Goal: Task Accomplishment & Management: Manage account settings

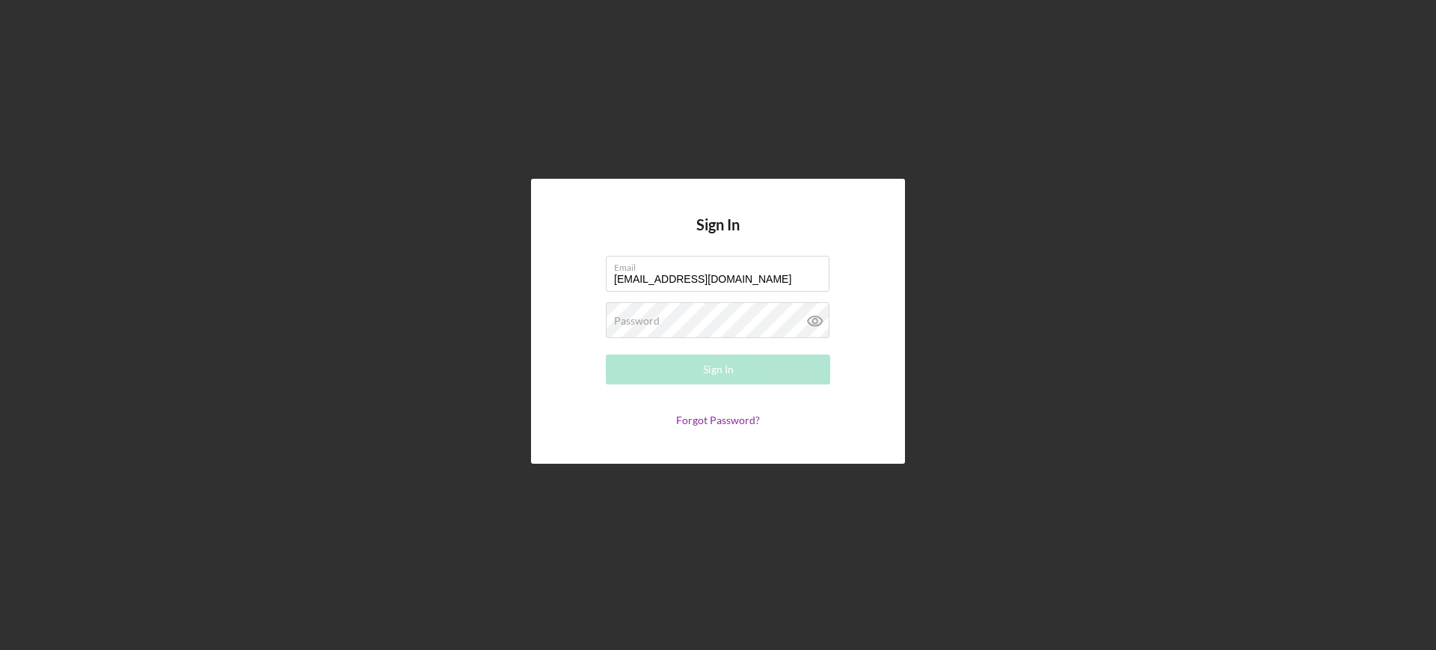
type input "[EMAIL_ADDRESS][DOMAIN_NAME]"
click at [606, 355] on button "Sign In" at bounding box center [718, 370] width 224 height 30
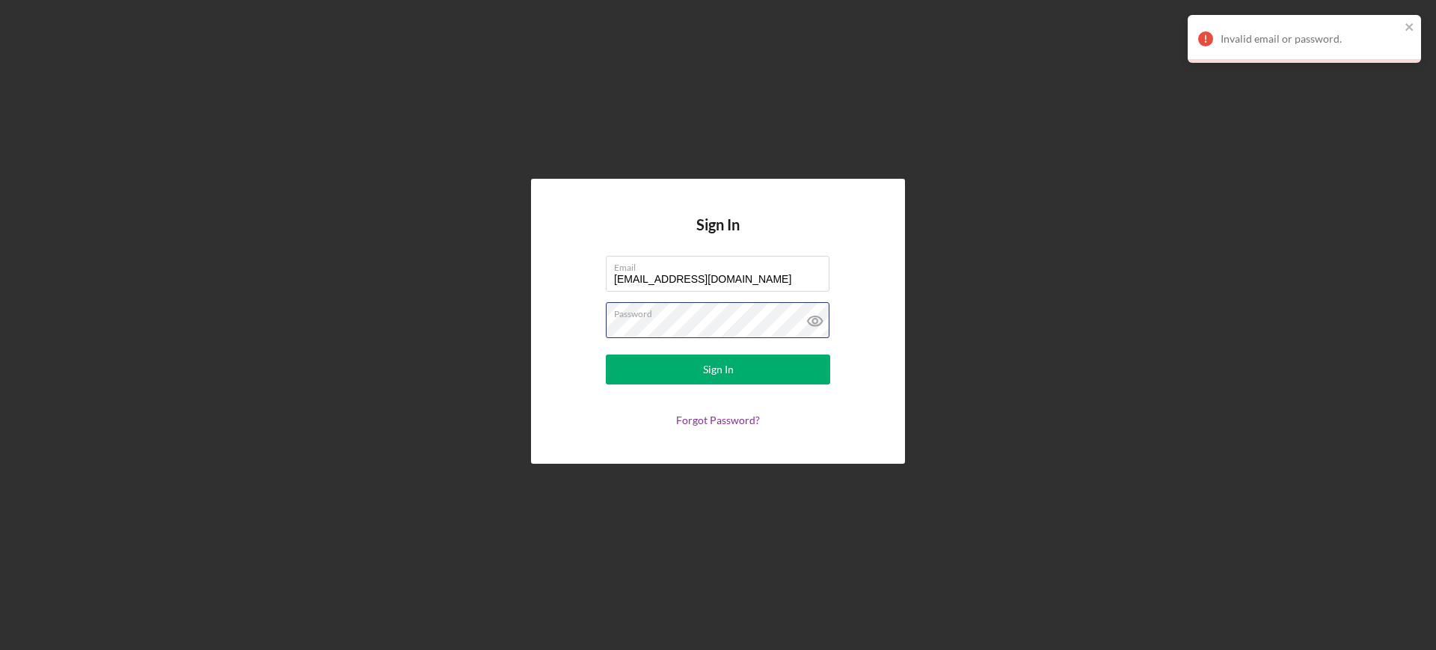
click at [606, 355] on button "Sign In" at bounding box center [718, 370] width 224 height 30
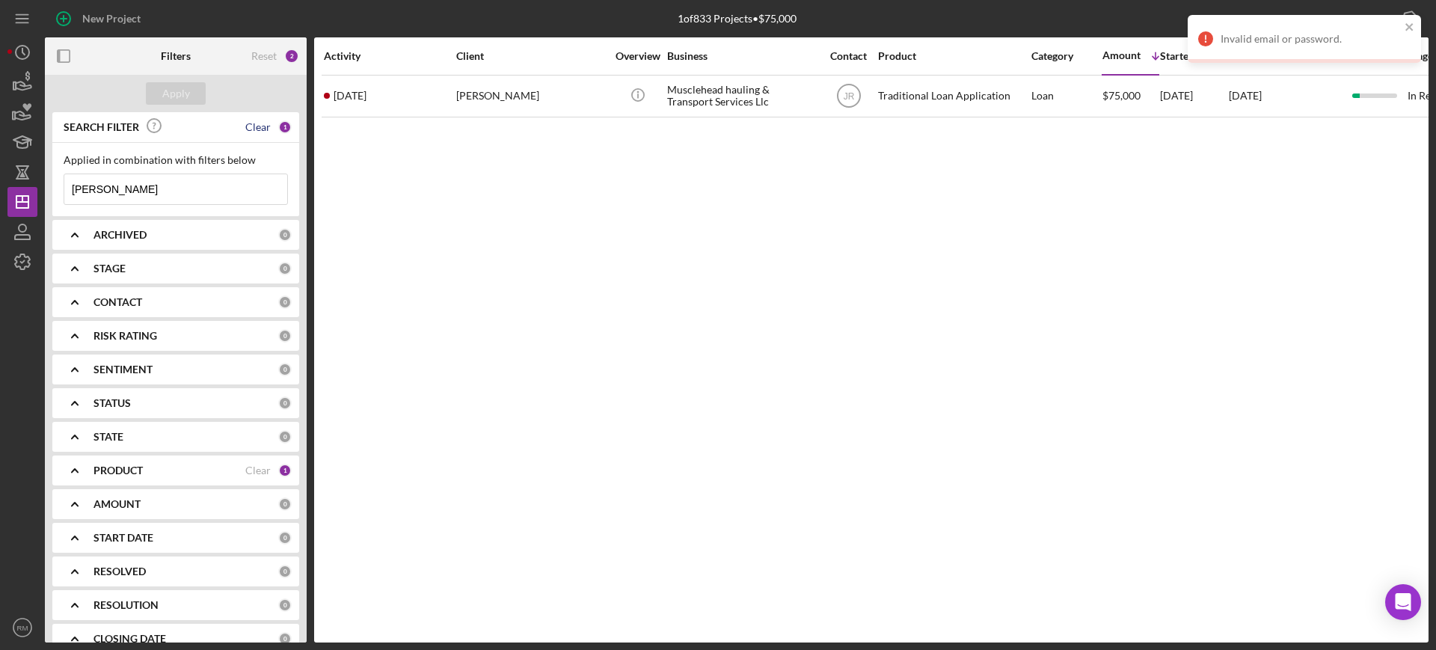
click at [248, 126] on div "Clear" at bounding box center [257, 127] width 25 height 12
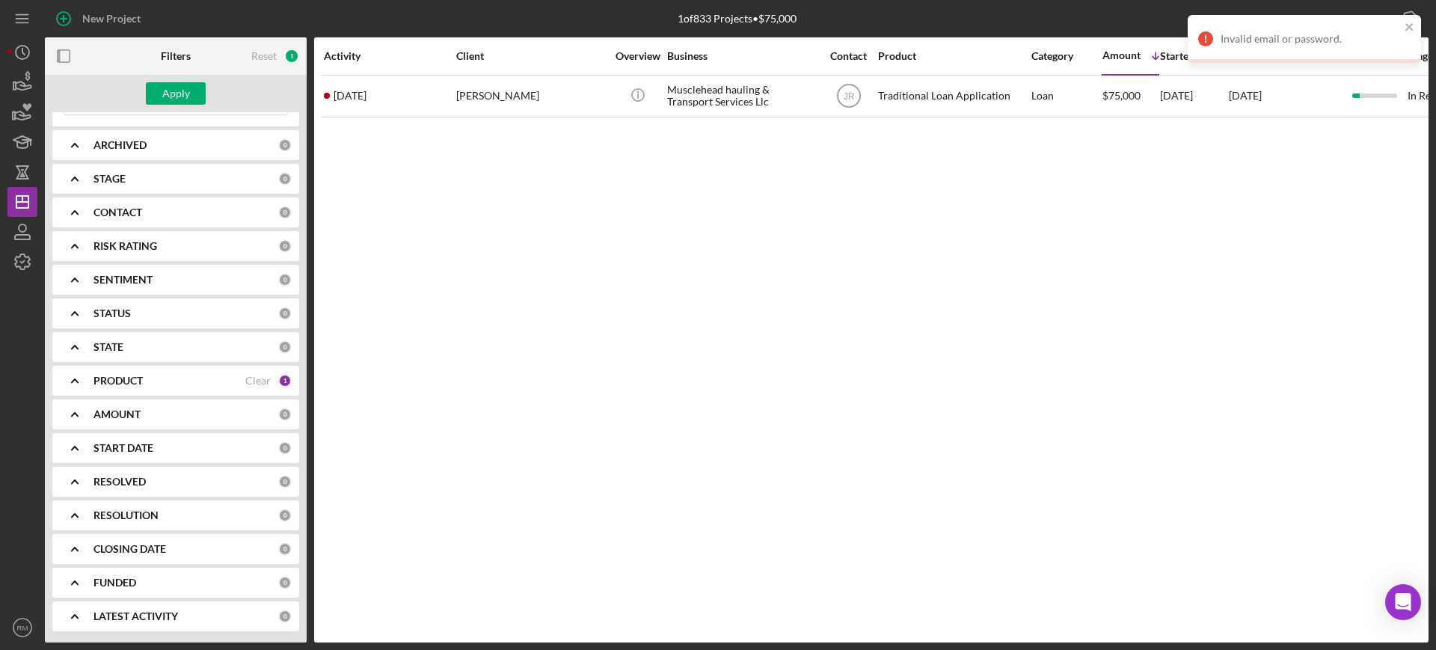
click at [88, 515] on icon "Icon/Expander" at bounding box center [74, 515] width 37 height 37
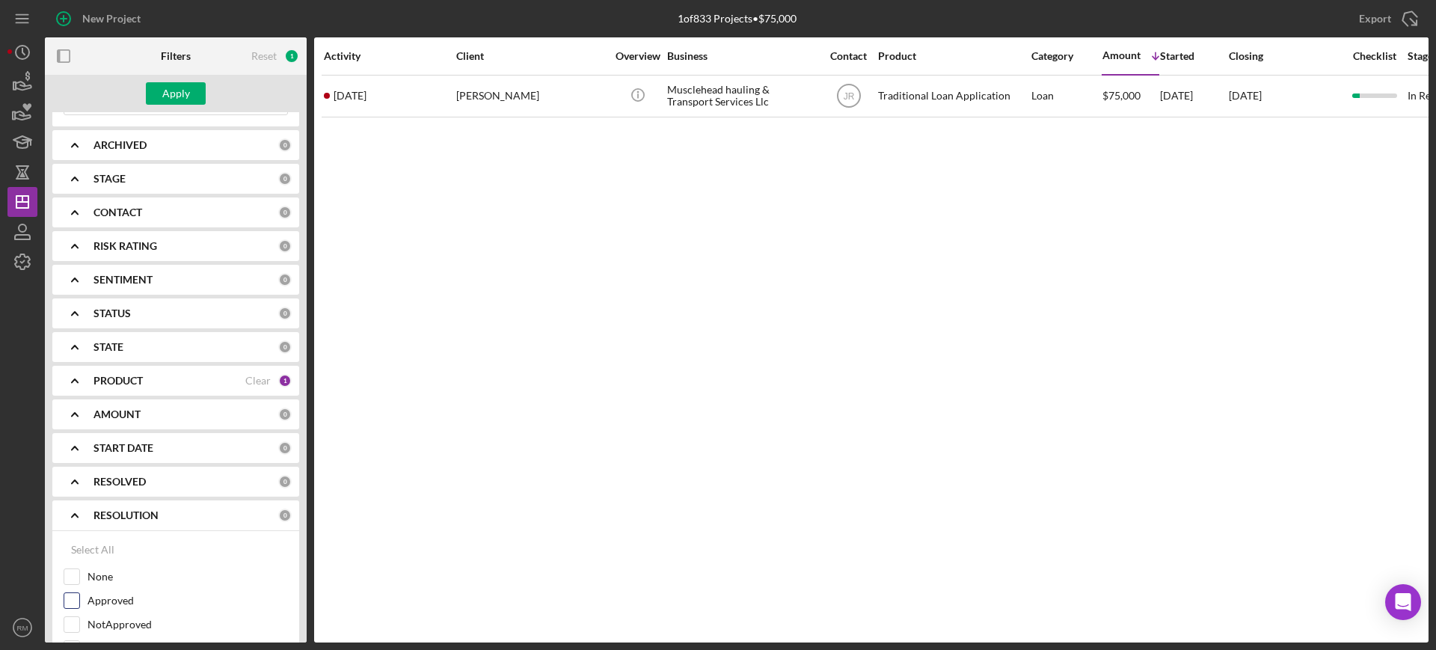
click at [75, 603] on input "Approved" at bounding box center [71, 600] width 15 height 15
checkbox input "true"
click at [182, 94] on div "Apply" at bounding box center [176, 93] width 28 height 22
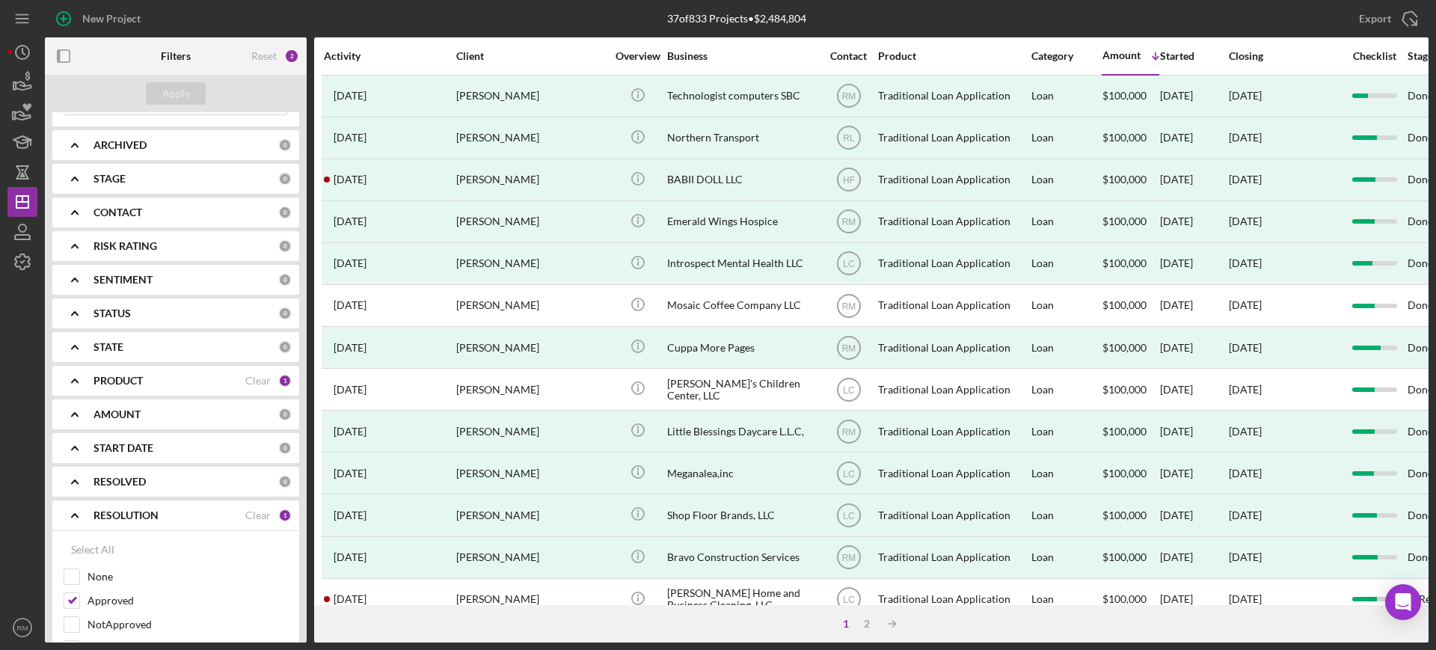
scroll to position [0, 0]
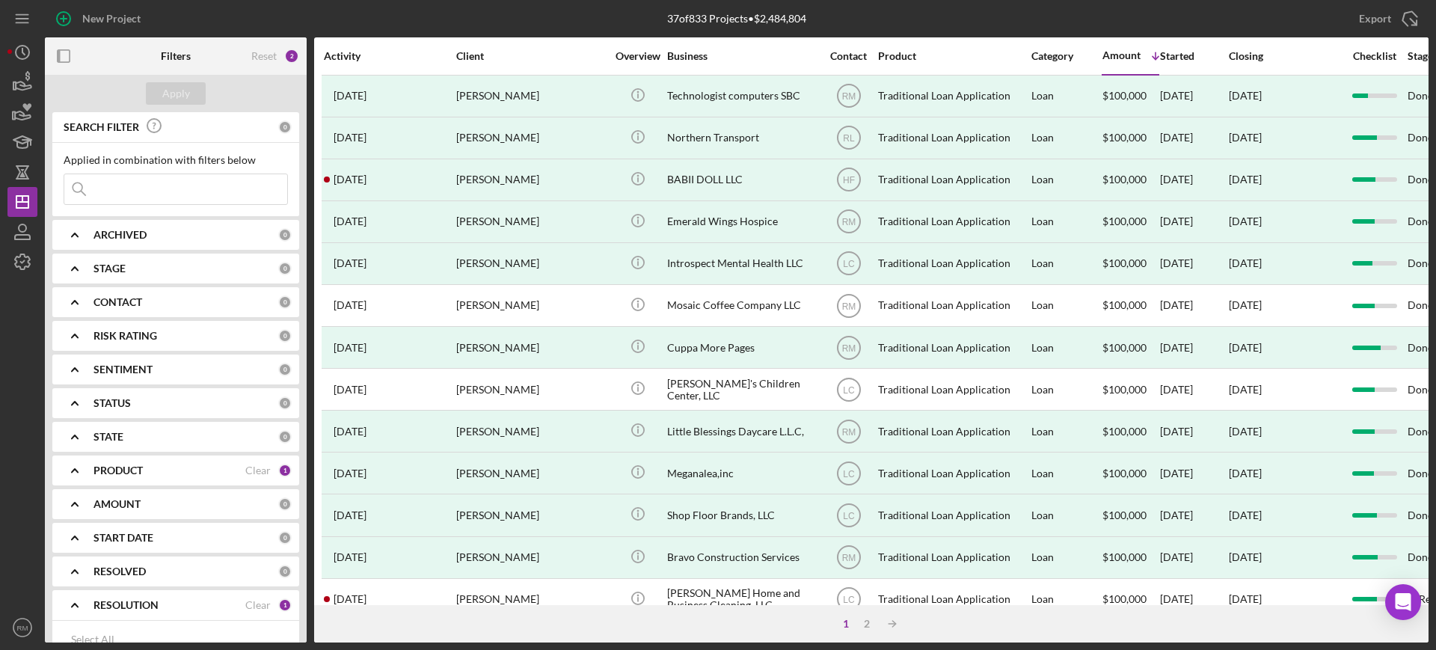
click at [119, 229] on b "ARCHIVED" at bounding box center [120, 235] width 53 height 12
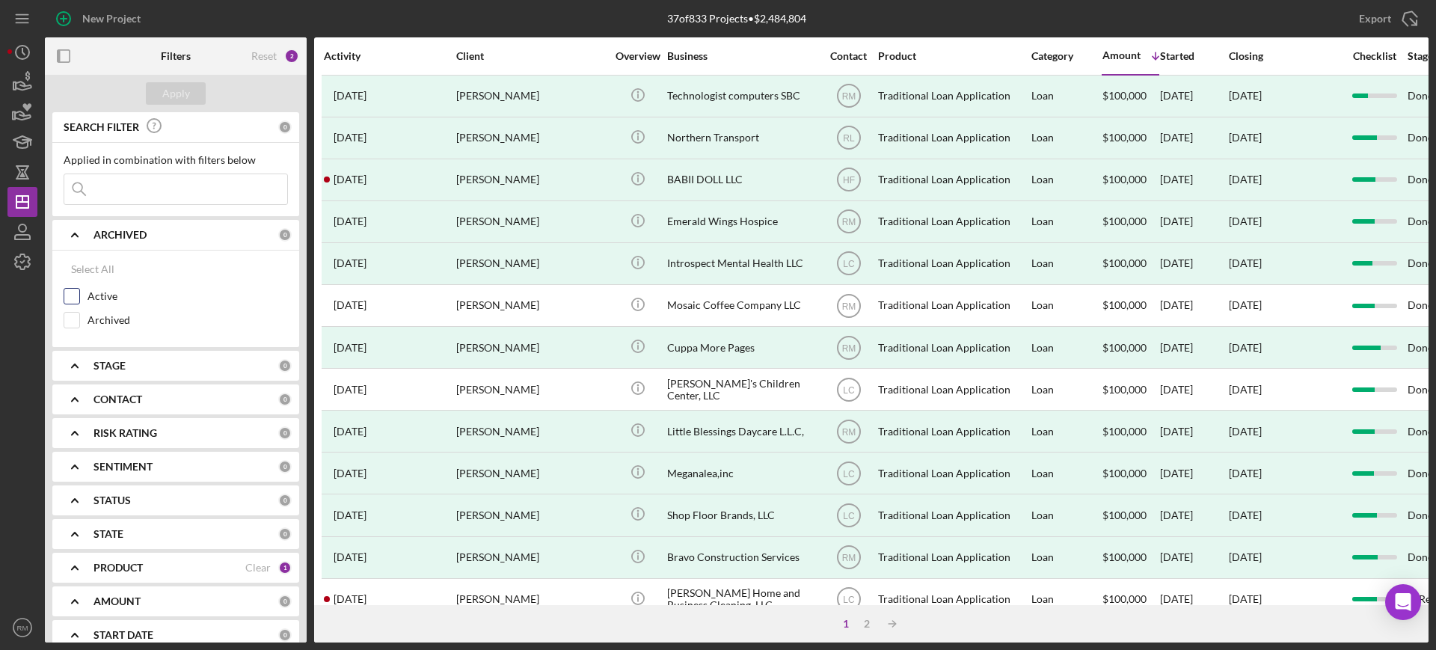
click at [87, 296] on div "Active" at bounding box center [176, 300] width 224 height 24
click at [70, 296] on input "Active" at bounding box center [71, 296] width 15 height 15
checkbox input "true"
click at [198, 104] on div "Apply" at bounding box center [176, 93] width 262 height 37
click at [180, 90] on div "Apply" at bounding box center [176, 93] width 28 height 22
